Goal: Task Accomplishment & Management: Use online tool/utility

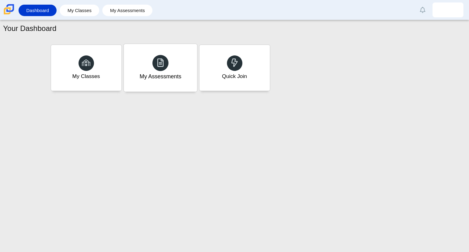
click at [191, 66] on div "My Assessments" at bounding box center [160, 68] width 73 height 48
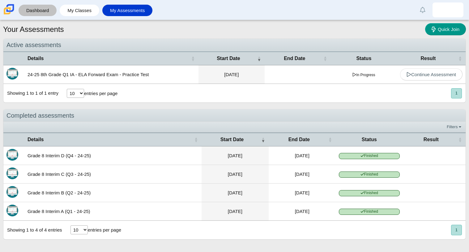
click at [54, 11] on div "Dashboard" at bounding box center [38, 10] width 38 height 11
click at [71, 11] on link "My Classes" at bounding box center [79, 10] width 33 height 11
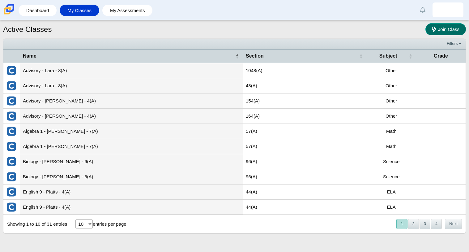
click at [439, 31] on span "Join Class" at bounding box center [448, 29] width 21 height 5
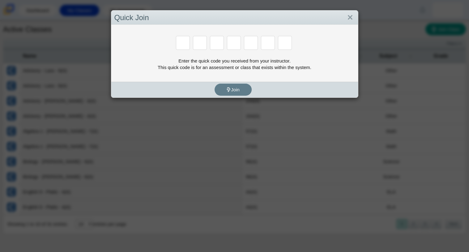
click at [376, 109] on div "Quick Join Enter the quick code you received from your instructor. This quick c…" at bounding box center [234, 126] width 469 height 252
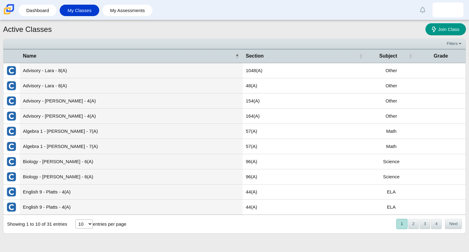
click at [6, 8] on img at bounding box center [8, 9] width 13 height 13
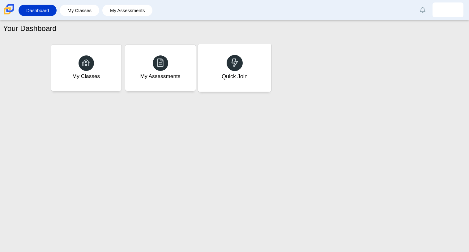
click at [225, 64] on div "Quick Join" at bounding box center [234, 68] width 73 height 48
